Goal: Find specific page/section: Find specific page/section

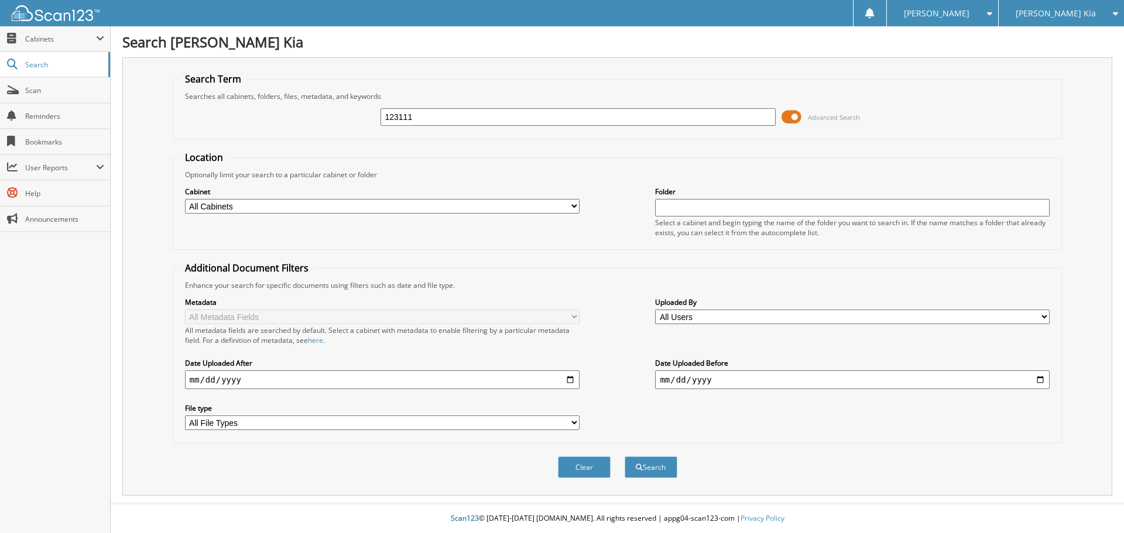
type input "123111"
click at [624, 456] on button "Search" at bounding box center [650, 467] width 53 height 22
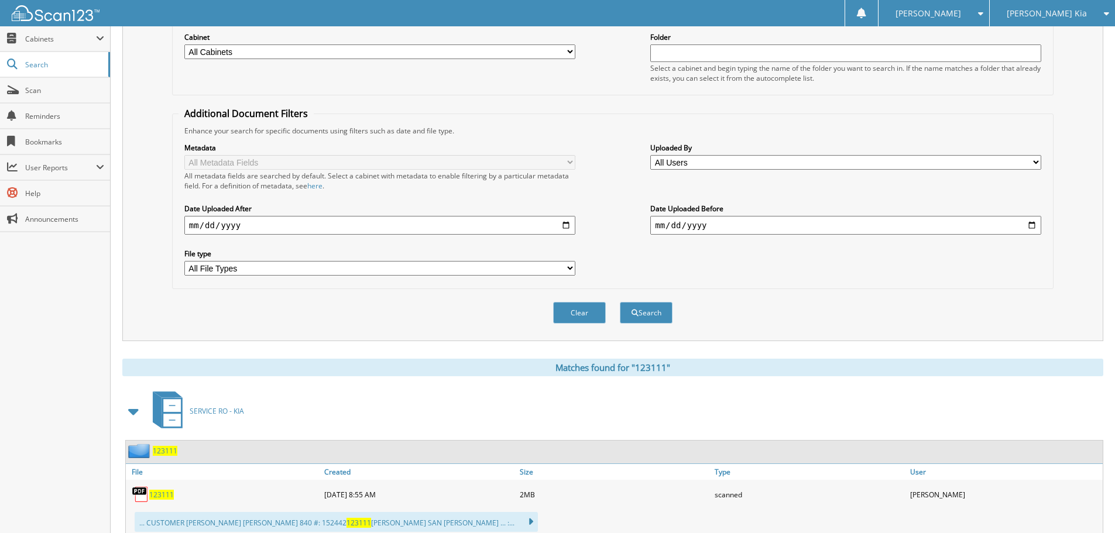
scroll to position [176, 0]
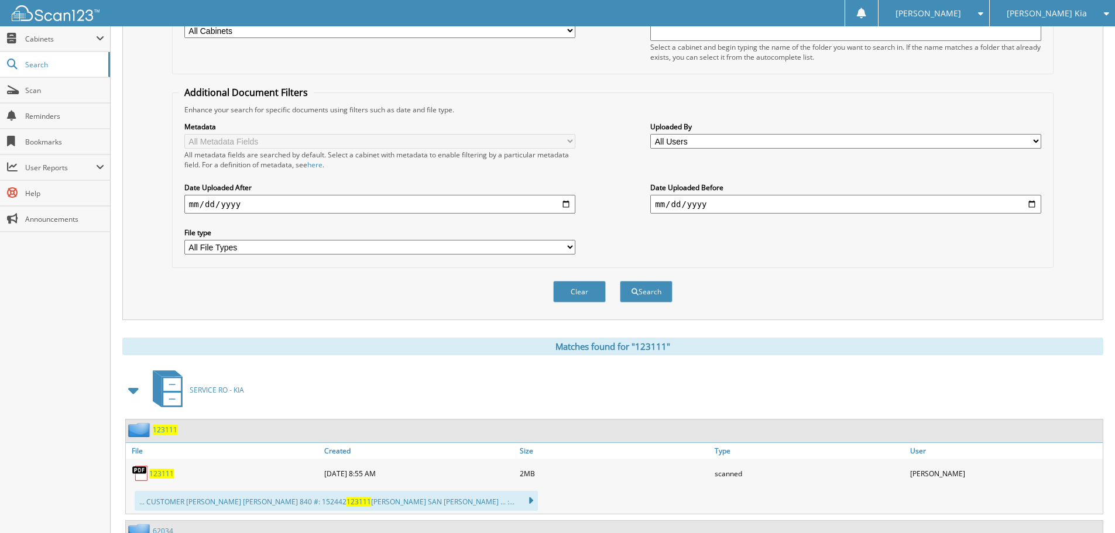
click at [167, 472] on span "123111" at bounding box center [161, 474] width 25 height 10
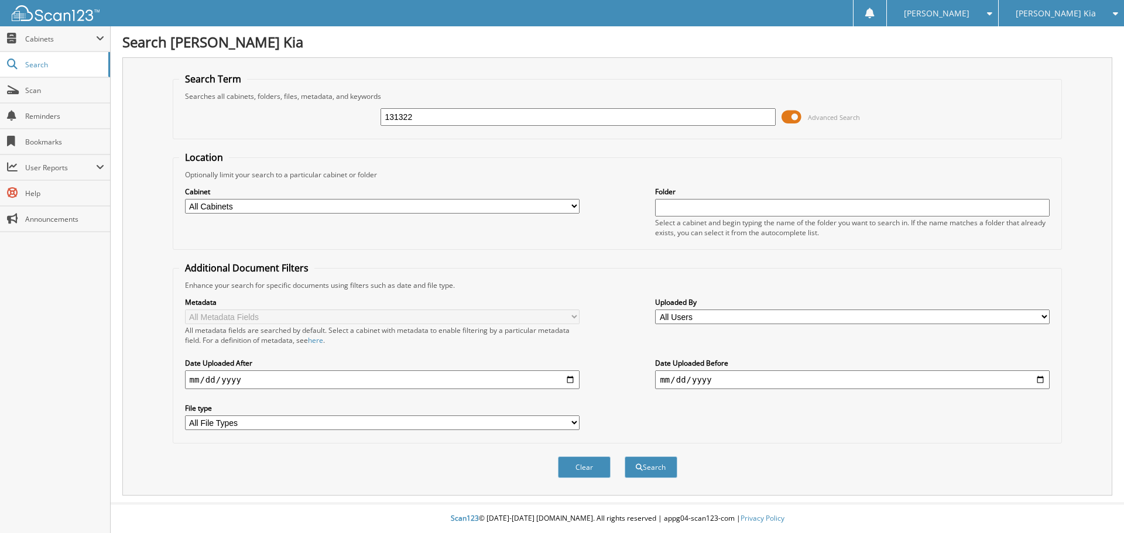
type input "131322"
click at [624, 456] on button "Search" at bounding box center [650, 467] width 53 height 22
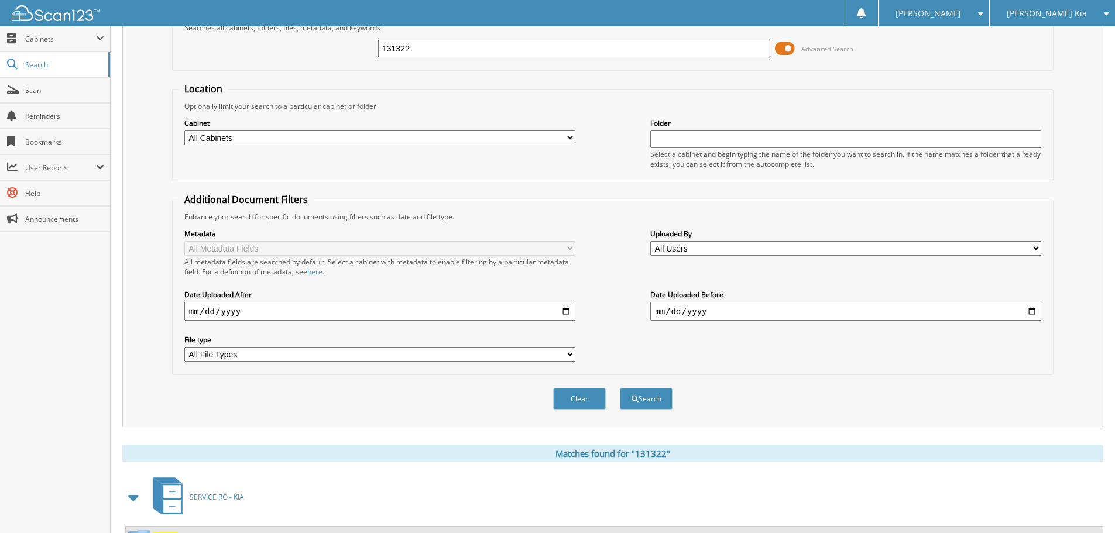
scroll to position [176, 0]
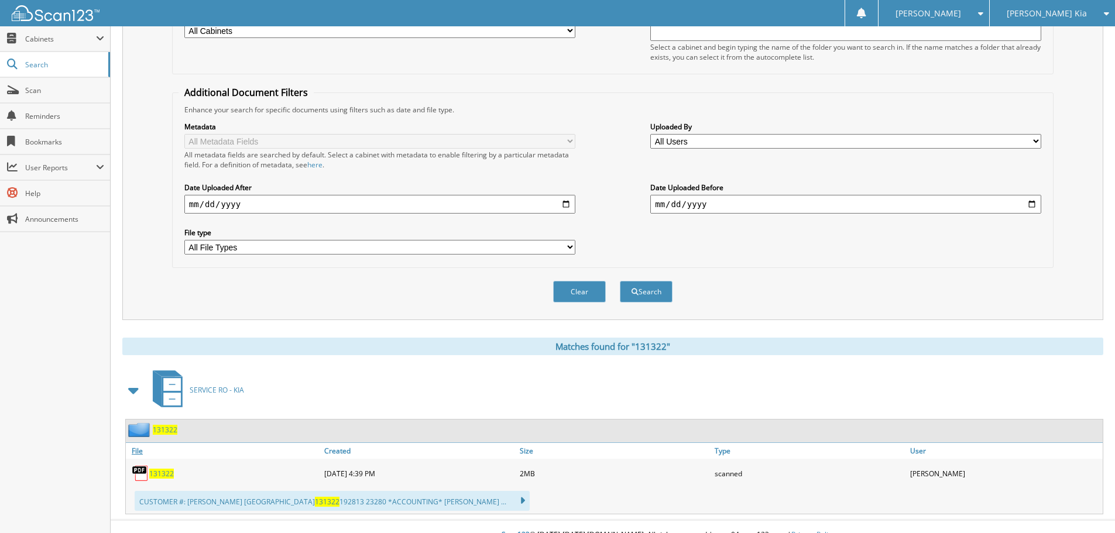
drag, startPoint x: 167, startPoint y: 474, endPoint x: 233, endPoint y: 448, distance: 71.7
click at [167, 474] on span "131322" at bounding box center [161, 474] width 25 height 10
